Goal: Find specific page/section: Find specific page/section

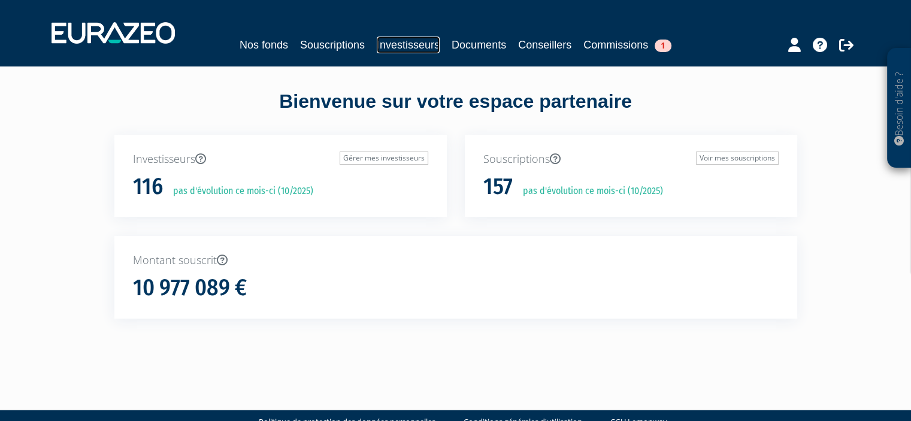
click at [415, 46] on link "Investisseurs" at bounding box center [408, 45] width 63 height 17
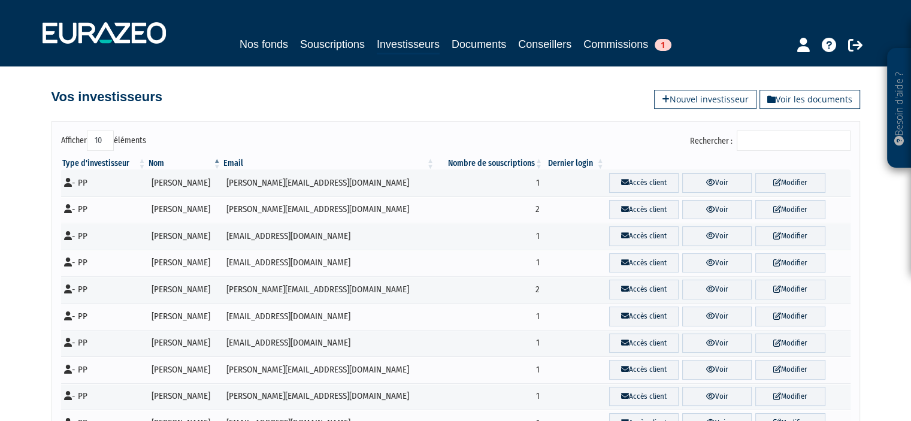
click at [756, 135] on input "Rechercher :" at bounding box center [794, 141] width 114 height 20
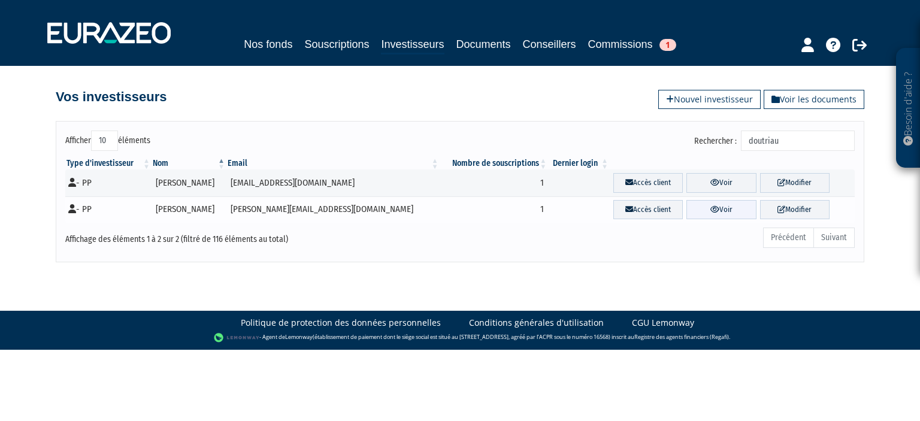
type input "doutriau"
click at [733, 205] on link "Voir" at bounding box center [720, 210] width 69 height 20
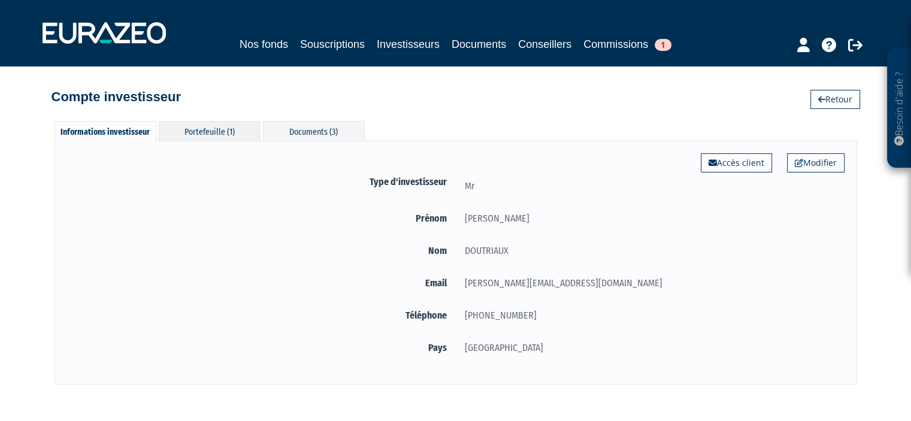
click at [211, 134] on div "Portefeuille (1)" at bounding box center [210, 131] width 102 height 20
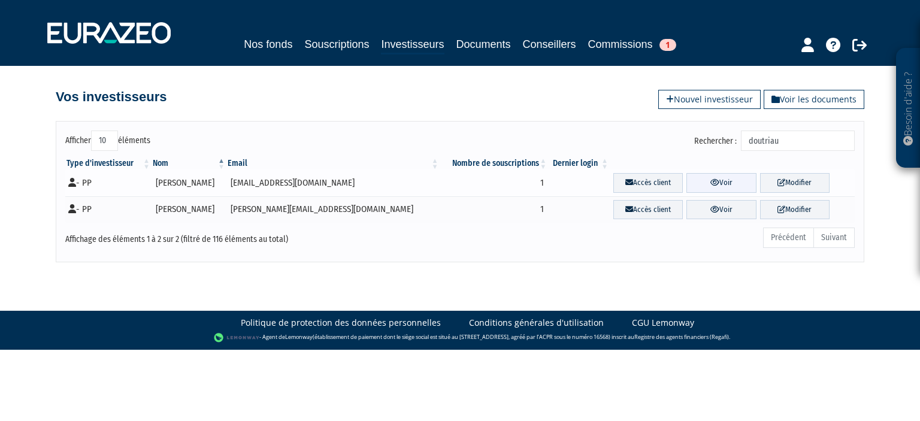
click at [709, 181] on link "Voir" at bounding box center [720, 183] width 69 height 20
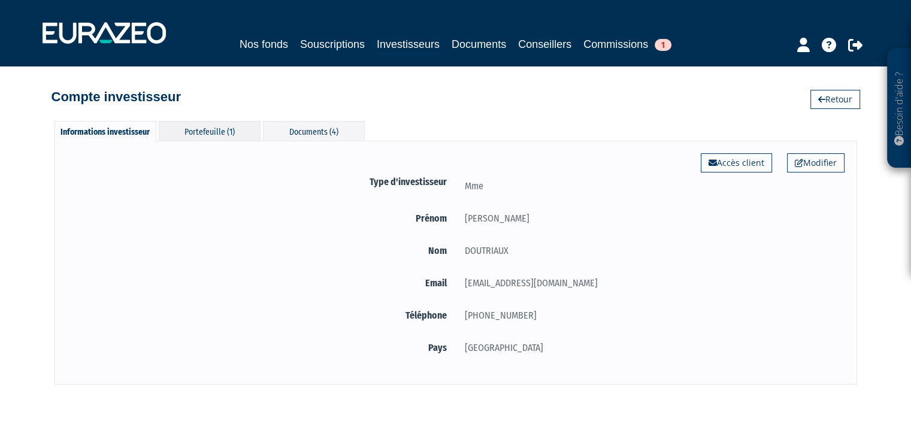
click at [228, 132] on div "Portefeuille (1)" at bounding box center [210, 131] width 102 height 20
